Goal: Task Accomplishment & Management: Use online tool/utility

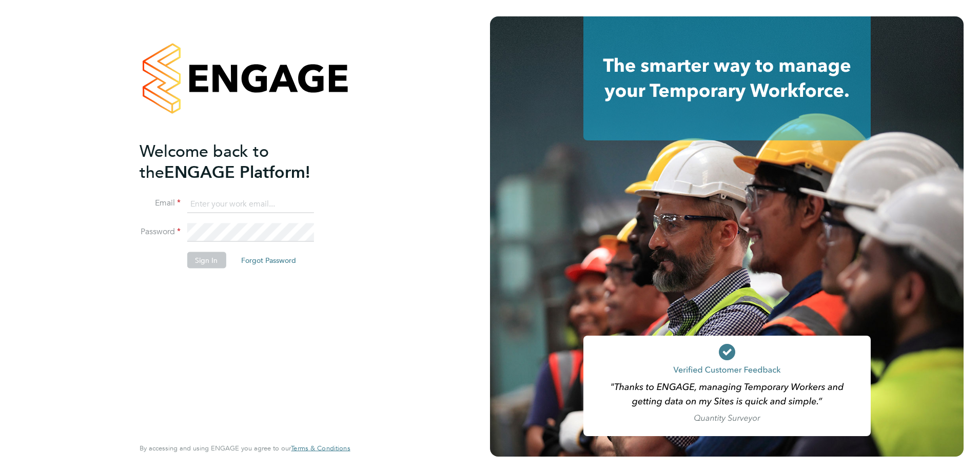
type input "[EMAIL_ADDRESS][DOMAIN_NAME]"
click at [203, 262] on button "Sign In" at bounding box center [206, 260] width 39 height 16
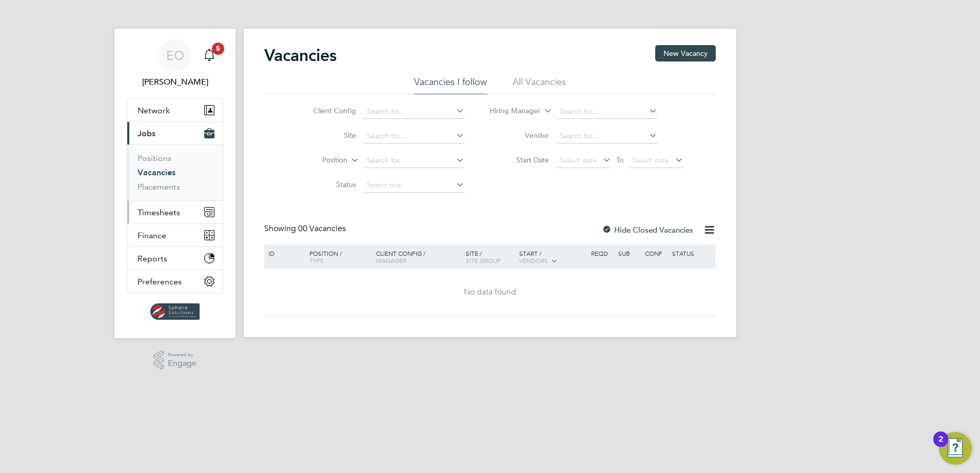
click at [171, 214] on span "Timesheets" at bounding box center [158, 213] width 43 height 10
click at [162, 214] on span "Timesheets" at bounding box center [158, 213] width 43 height 10
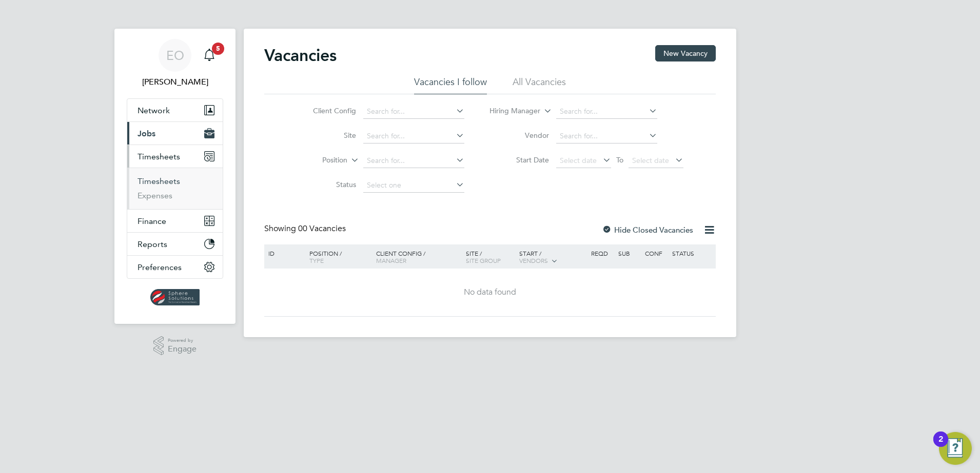
click at [156, 183] on link "Timesheets" at bounding box center [158, 181] width 43 height 10
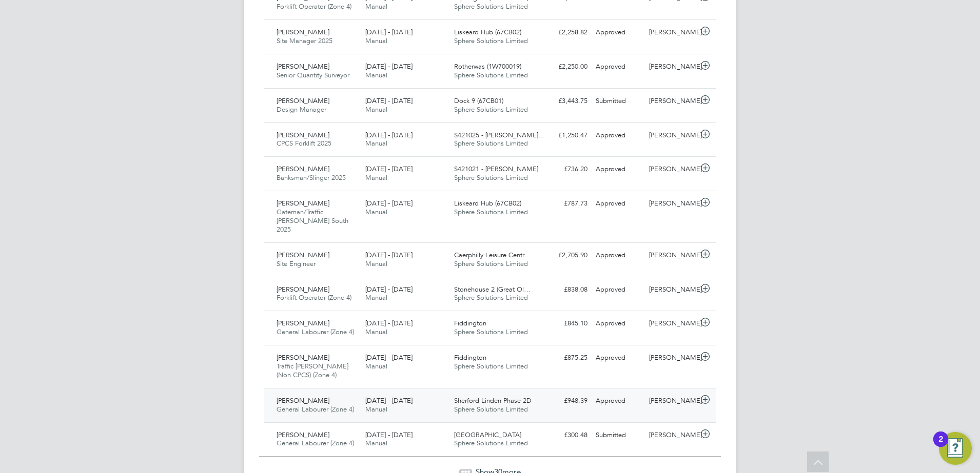
scroll to position [947, 0]
